Goal: Information Seeking & Learning: Learn about a topic

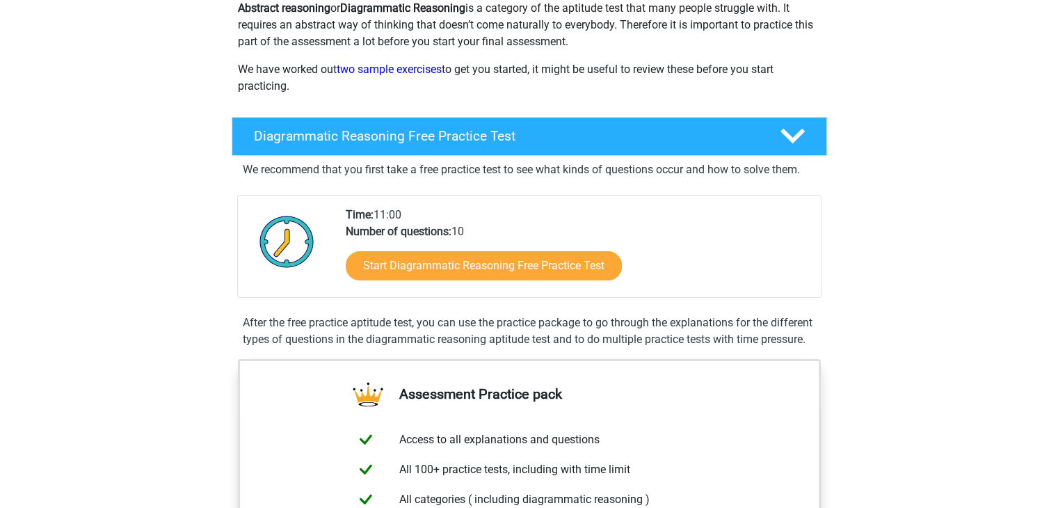
scroll to position [172, 0]
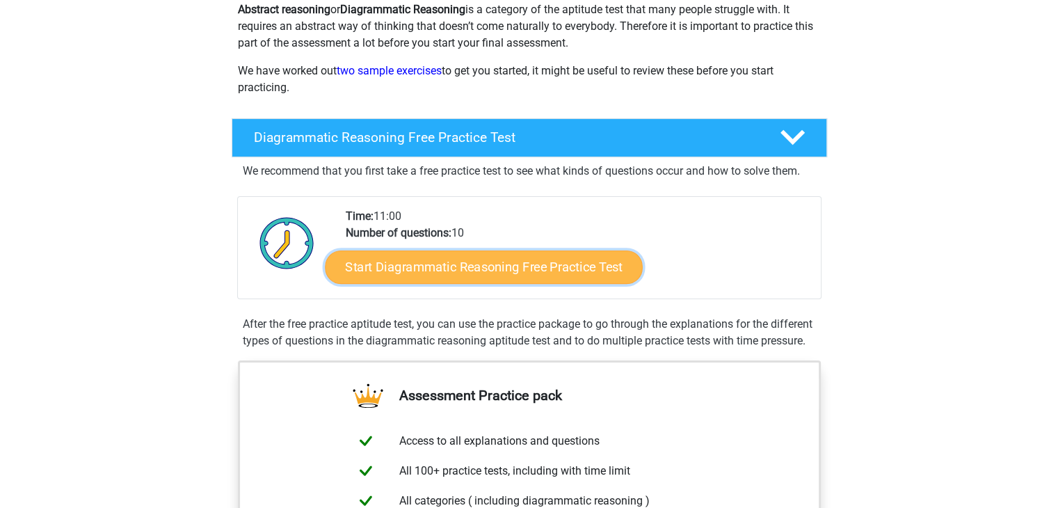
click at [478, 270] on link "Start Diagrammatic Reasoning Free Practice Test" at bounding box center [484, 266] width 318 height 33
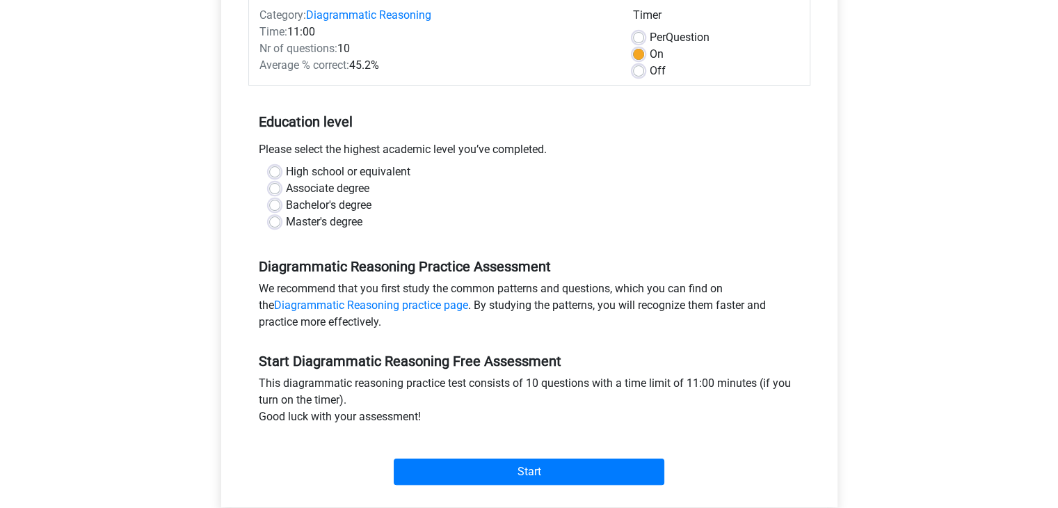
scroll to position [186, 0]
click at [310, 202] on label "Bachelor's degree" at bounding box center [329, 204] width 86 height 17
click at [280, 202] on input "Bachelor's degree" at bounding box center [274, 203] width 11 height 14
radio input "true"
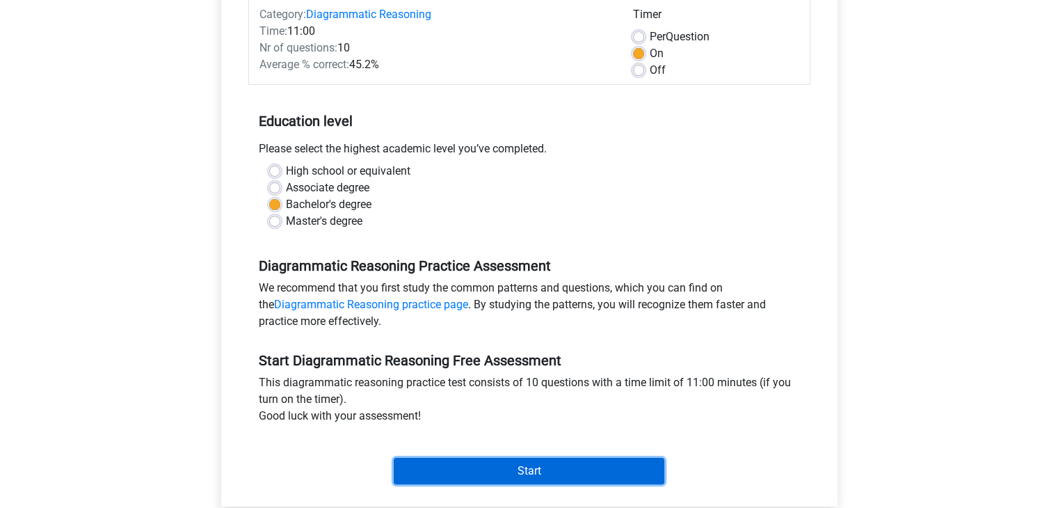
click at [477, 465] on input "Start" at bounding box center [529, 471] width 270 height 26
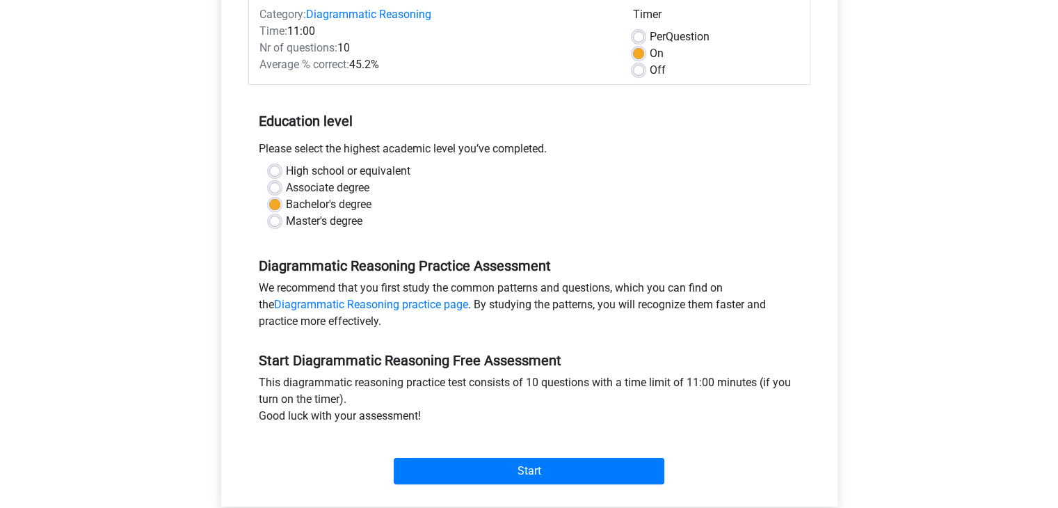
scroll to position [0, 0]
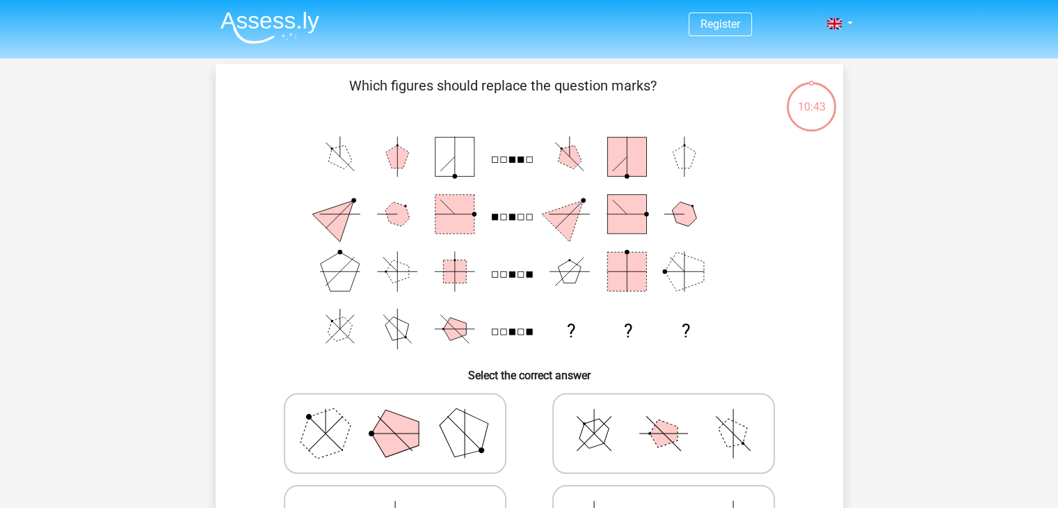
click at [389, 173] on icon "? ? ?" at bounding box center [529, 242] width 560 height 229
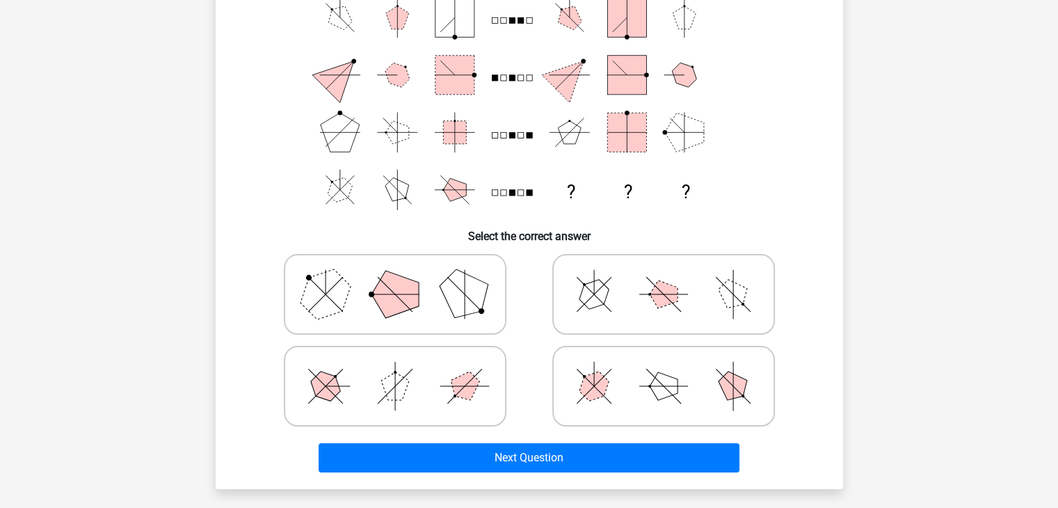
scroll to position [139, 0]
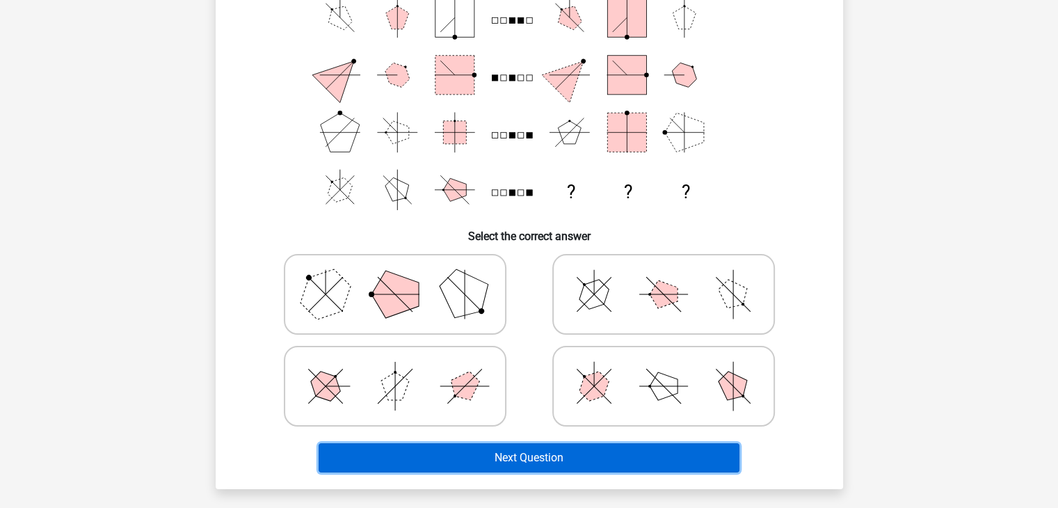
click at [442, 451] on button "Next Question" at bounding box center [528, 457] width 421 height 29
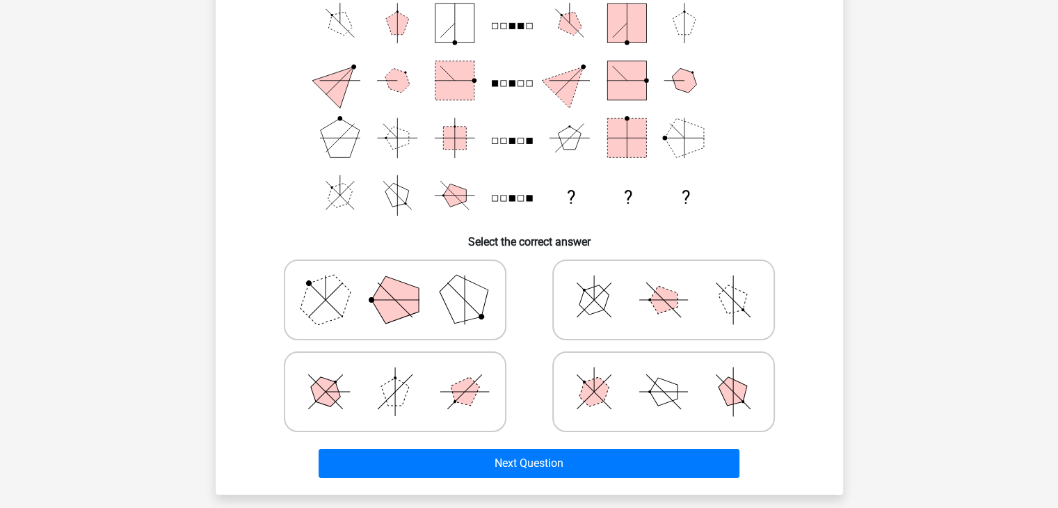
scroll to position [134, 0]
click at [678, 321] on icon at bounding box center [663, 300] width 209 height 70
click at [672, 282] on input "radio" at bounding box center [667, 277] width 9 height 9
radio input "true"
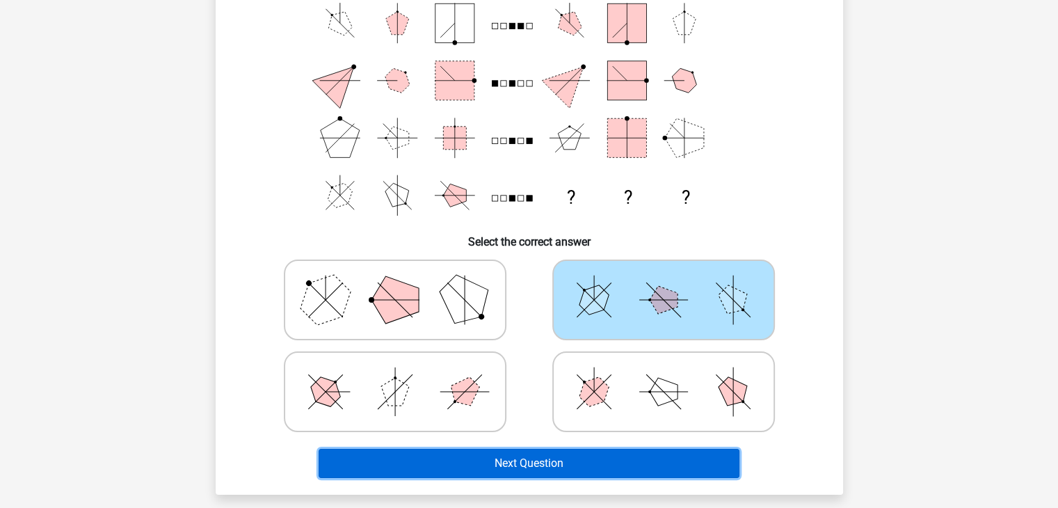
click at [544, 460] on button "Next Question" at bounding box center [528, 462] width 421 height 29
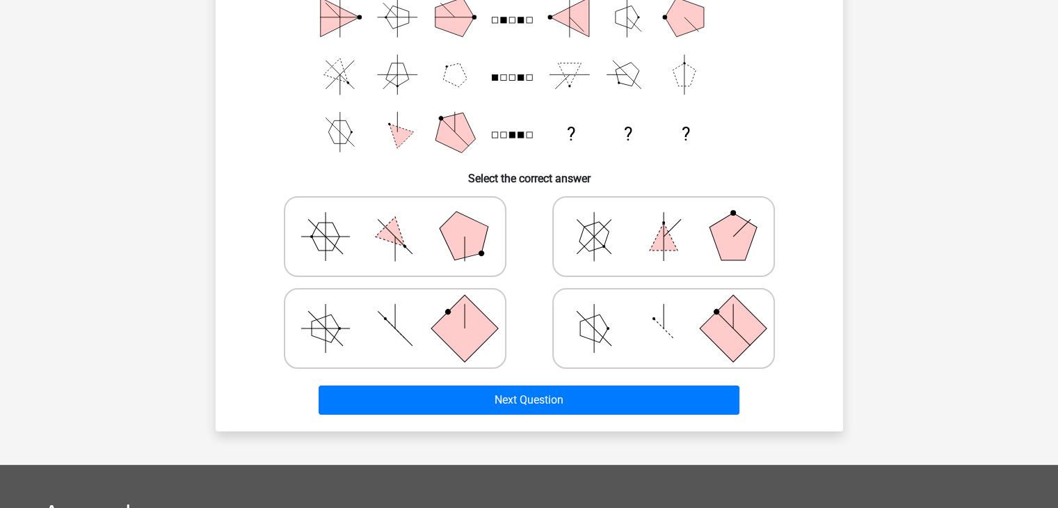
scroll to position [223, 0]
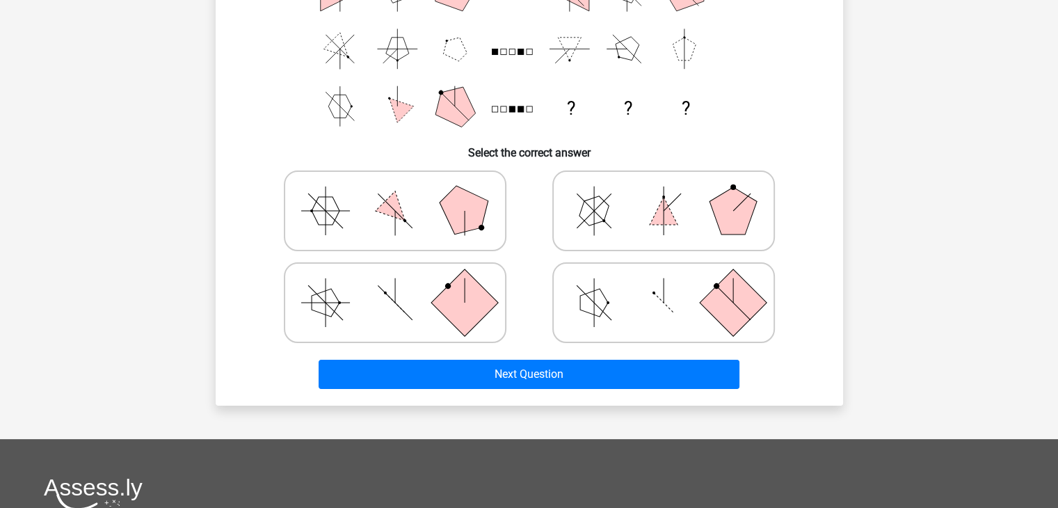
click at [617, 276] on icon at bounding box center [663, 303] width 209 height 70
click at [663, 276] on input "radio" at bounding box center [667, 280] width 9 height 9
radio input "true"
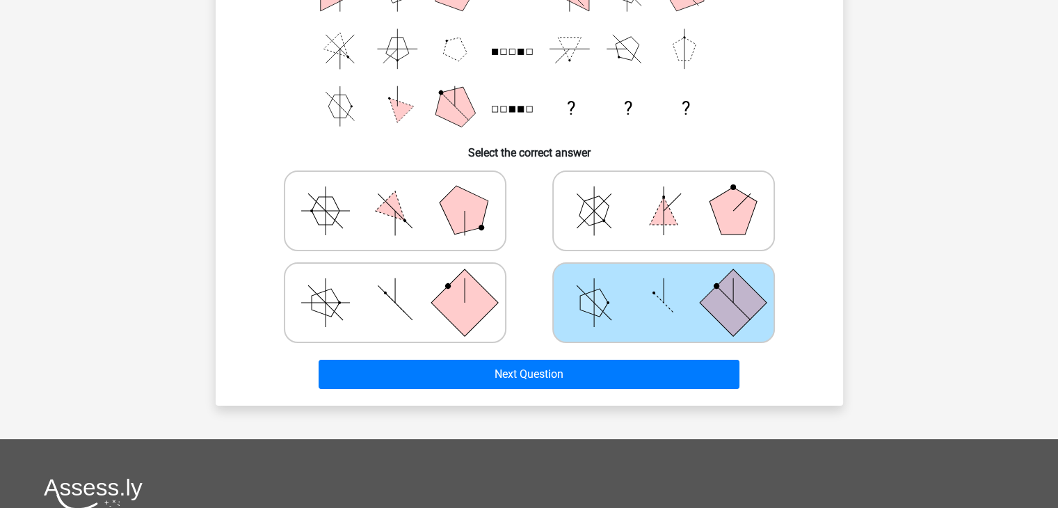
click at [460, 289] on rect at bounding box center [463, 302] width 67 height 67
click at [404, 285] on input "radio" at bounding box center [399, 280] width 9 height 9
radio input "true"
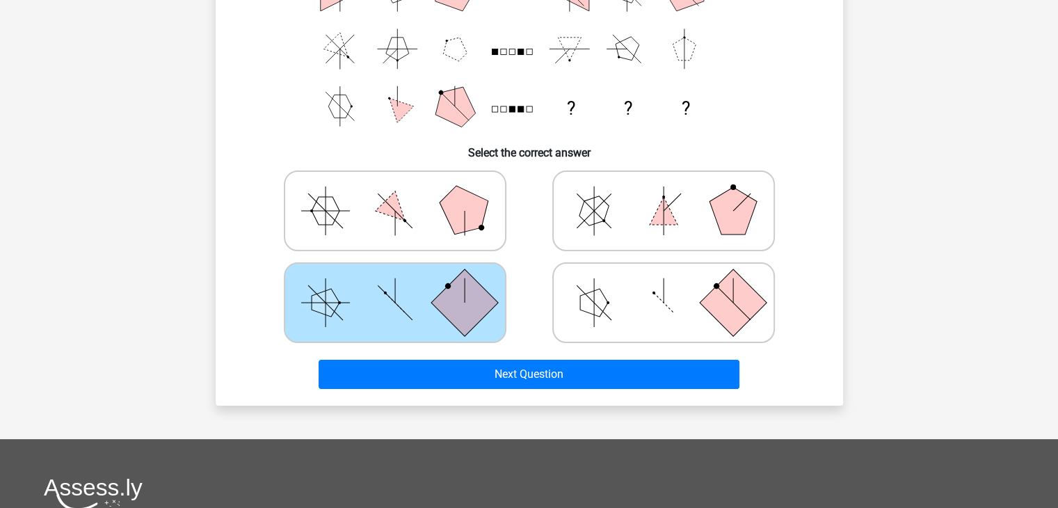
click at [462, 206] on polygon at bounding box center [463, 210] width 67 height 67
click at [404, 193] on input "radio" at bounding box center [399, 188] width 9 height 9
radio input "true"
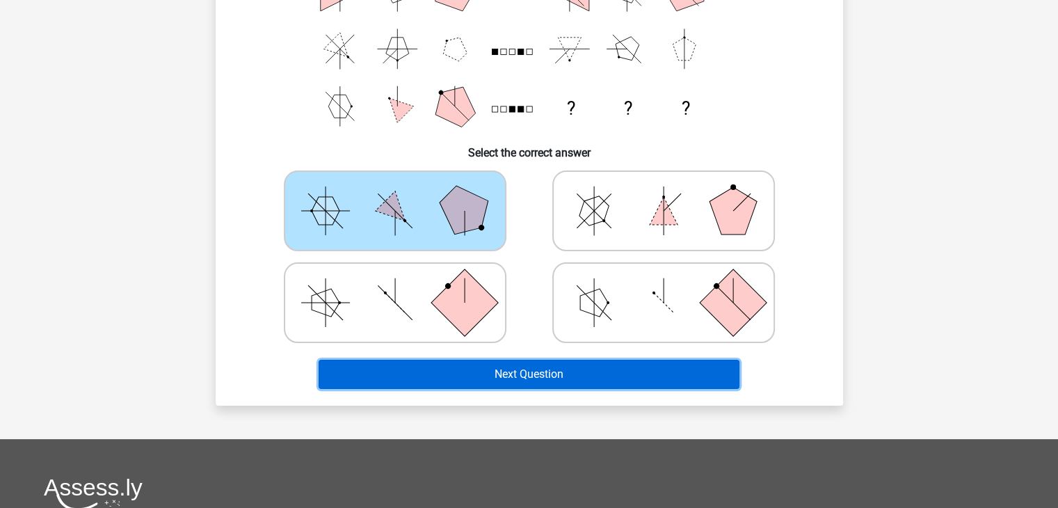
click at [535, 379] on button "Next Question" at bounding box center [528, 373] width 421 height 29
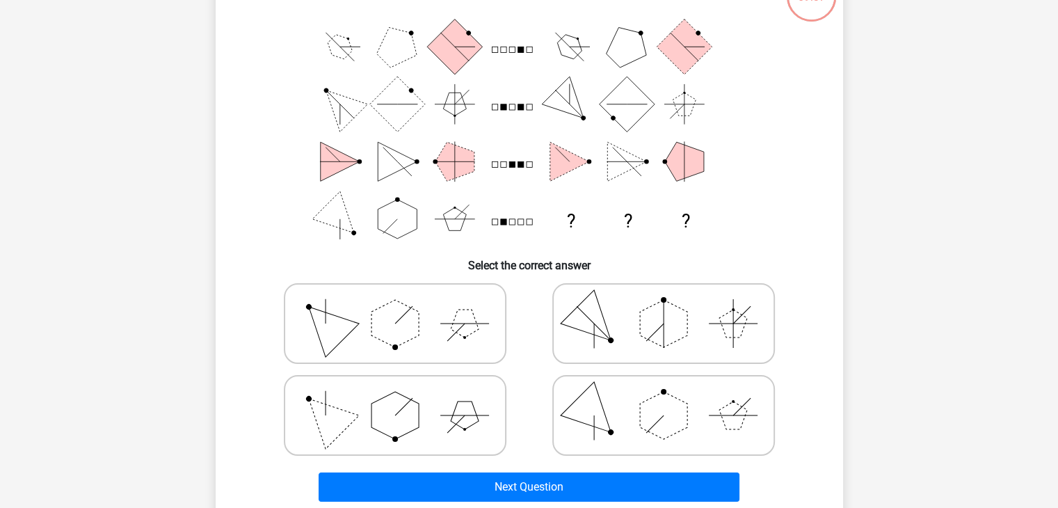
scroll to position [117, 0]
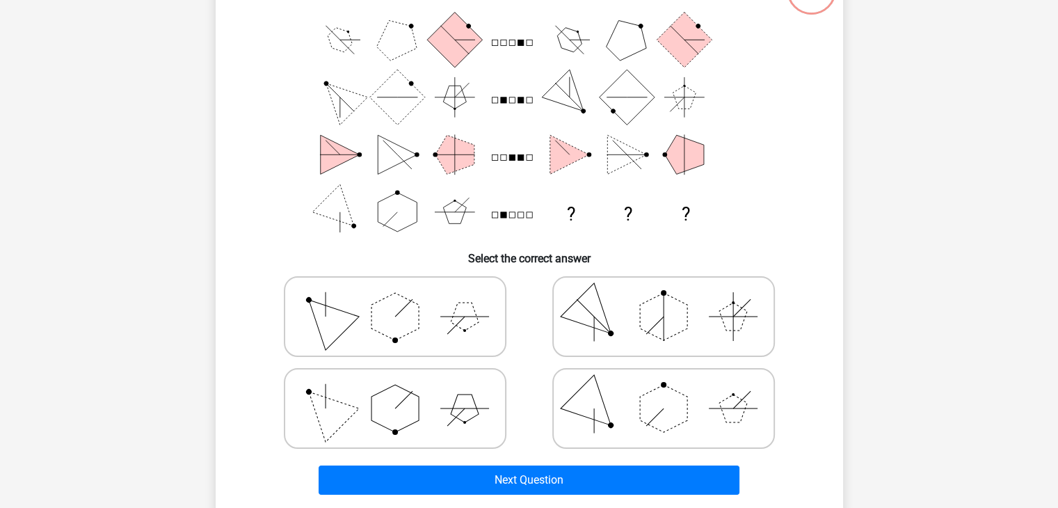
click at [630, 408] on icon at bounding box center [663, 408] width 209 height 70
click at [663, 391] on input "radio" at bounding box center [667, 386] width 9 height 9
radio input "true"
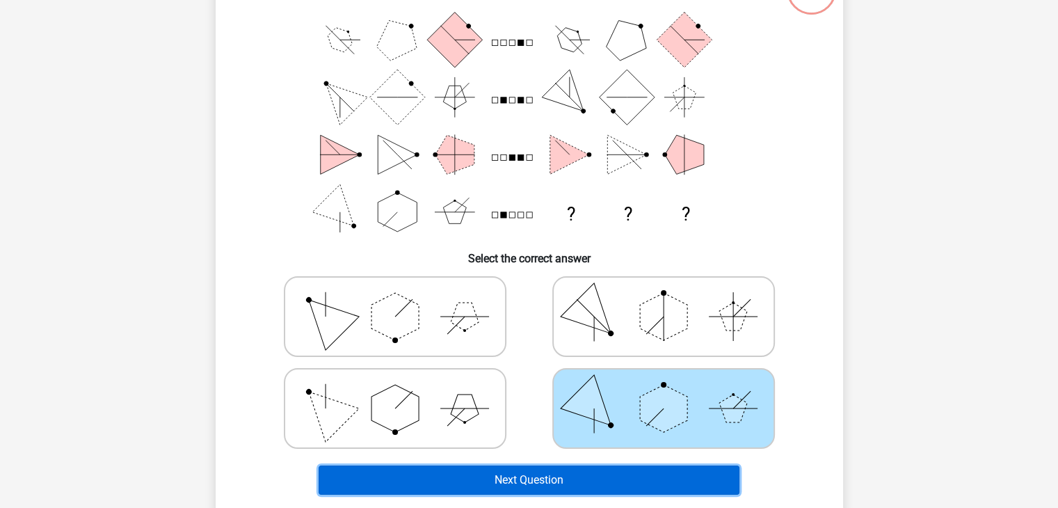
click at [599, 485] on button "Next Question" at bounding box center [528, 479] width 421 height 29
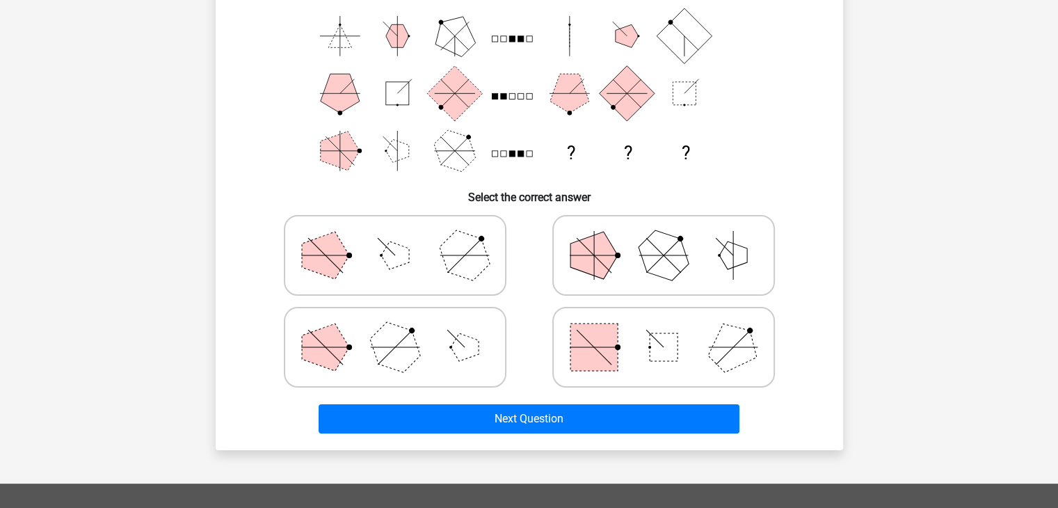
scroll to position [179, 0]
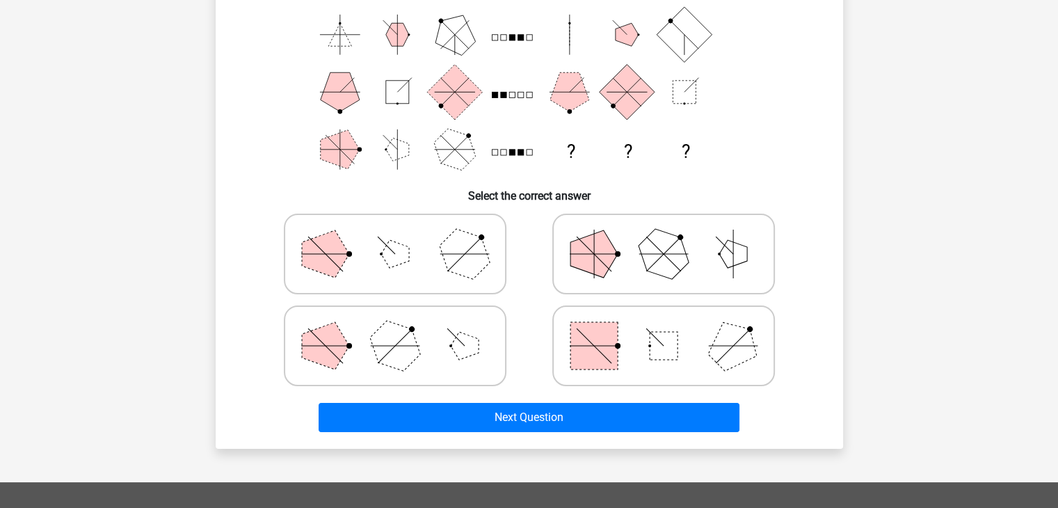
click at [470, 348] on polygon at bounding box center [465, 346] width 28 height 28
click at [404, 328] on input "radio" at bounding box center [399, 323] width 9 height 9
radio input "true"
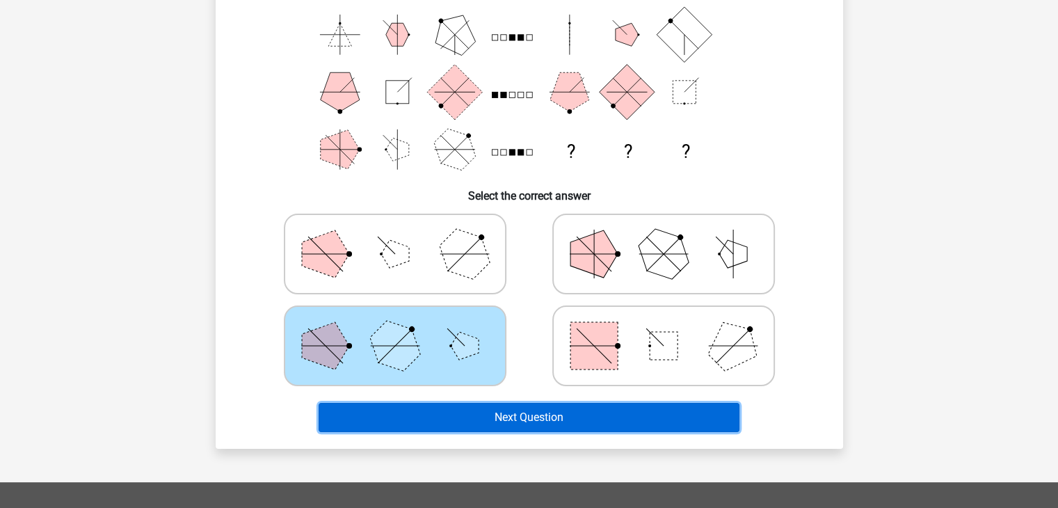
click at [557, 421] on button "Next Question" at bounding box center [528, 417] width 421 height 29
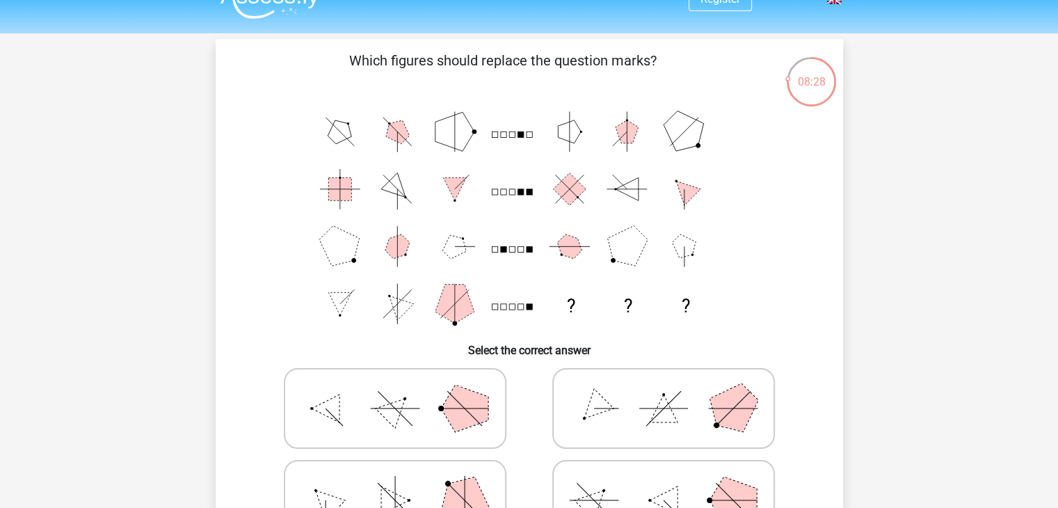
scroll to position [0, 0]
